Goal: Task Accomplishment & Management: Use online tool/utility

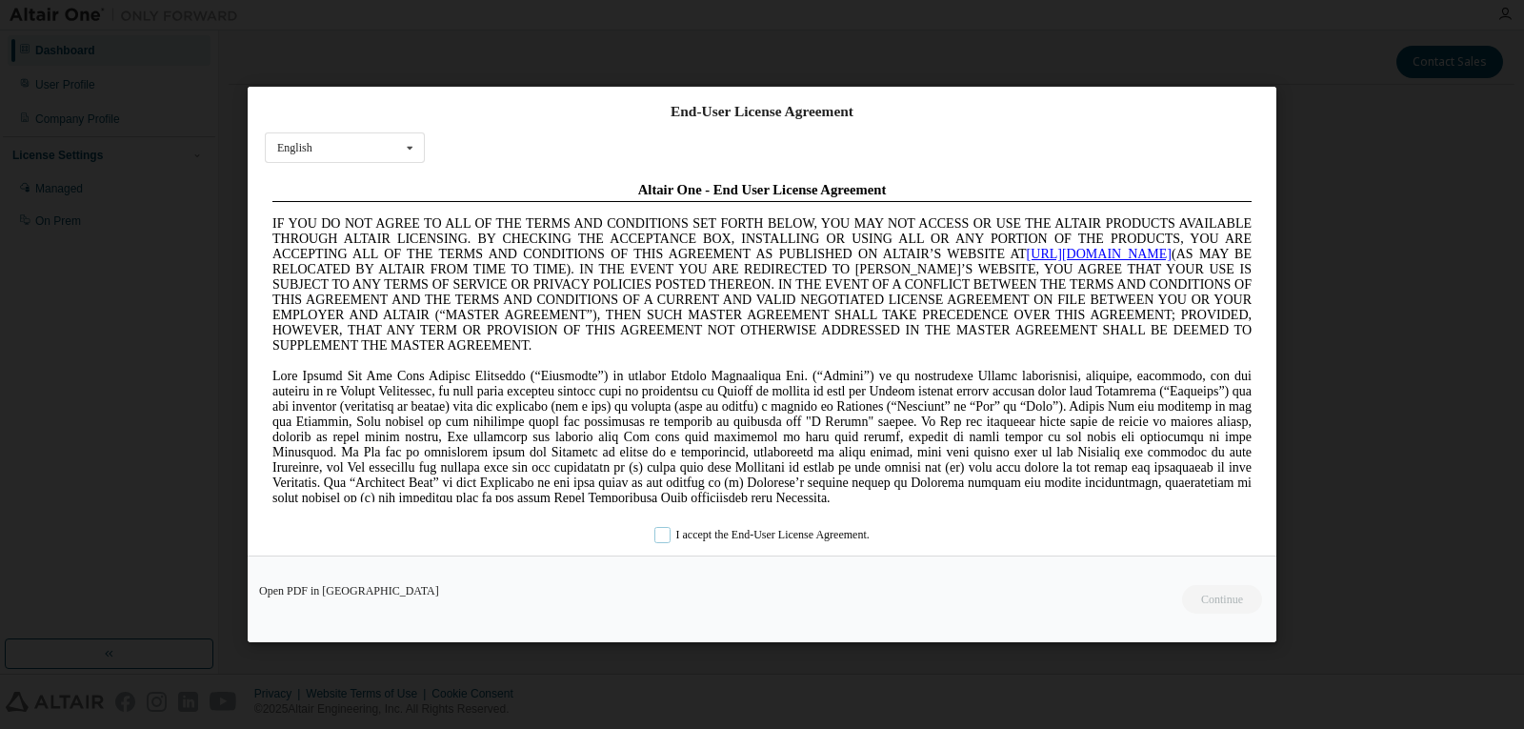
click at [662, 534] on label "I accept the End-User License Agreement." at bounding box center [761, 535] width 215 height 16
click at [1184, 591] on button "Continue" at bounding box center [1221, 599] width 82 height 29
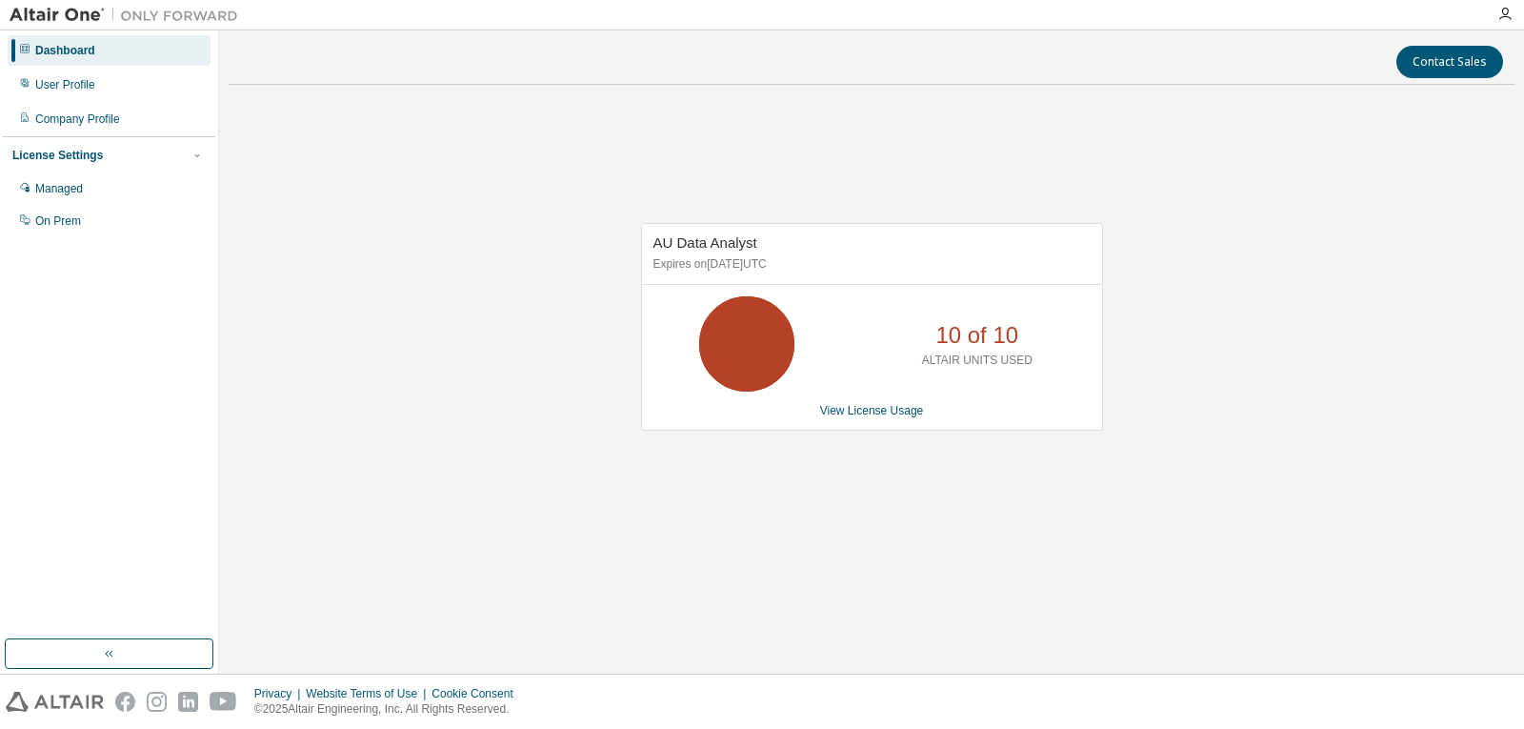
click at [1476, 310] on div "AU Data Analyst Expires on [DATE] UTC 10 of 10 ALTAIR UNITS USED View License U…" at bounding box center [872, 336] width 1286 height 473
click at [473, 251] on div "AU Data Analyst Expires on [DATE] UTC 10 of 10 ALTAIR UNITS USED View License U…" at bounding box center [872, 336] width 1286 height 473
